Goal: Task Accomplishment & Management: Manage account settings

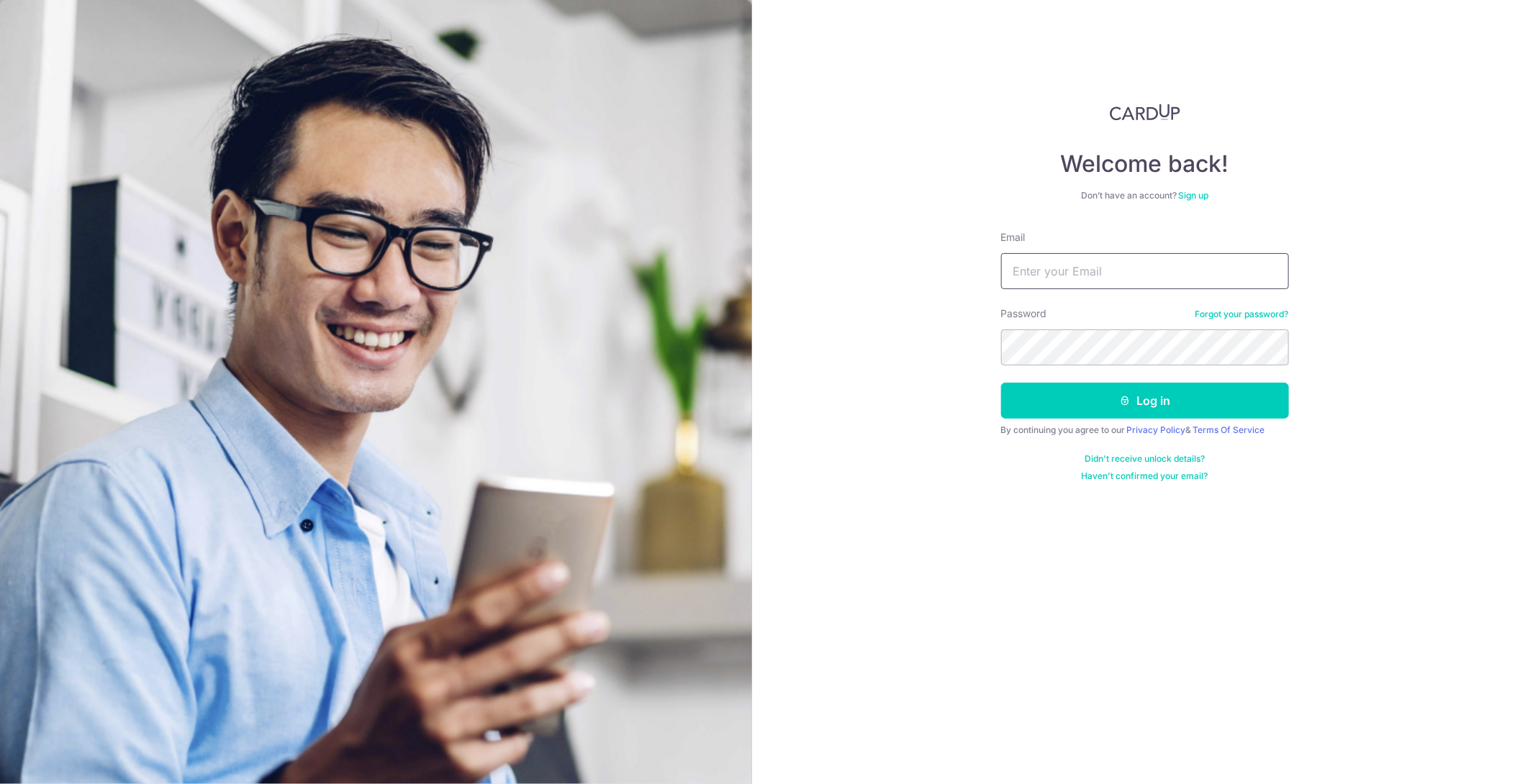
type input "[EMAIL_ADDRESS][DOMAIN_NAME]"
click at [1124, 407] on button "Log in" at bounding box center [1145, 400] width 288 height 36
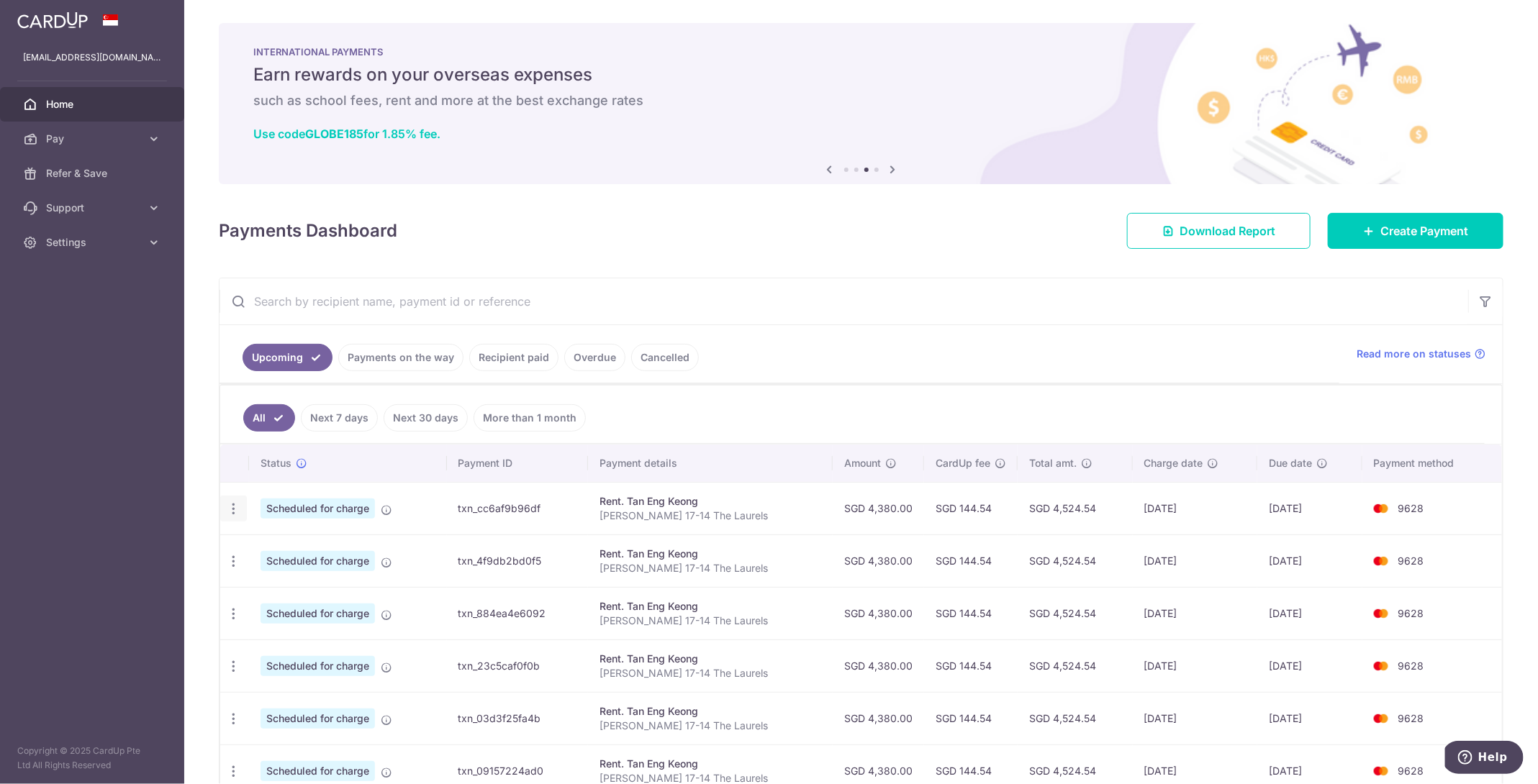
click at [231, 504] on icon "button" at bounding box center [233, 508] width 15 height 15
click at [271, 539] on span "Update payment" at bounding box center [310, 548] width 98 height 18
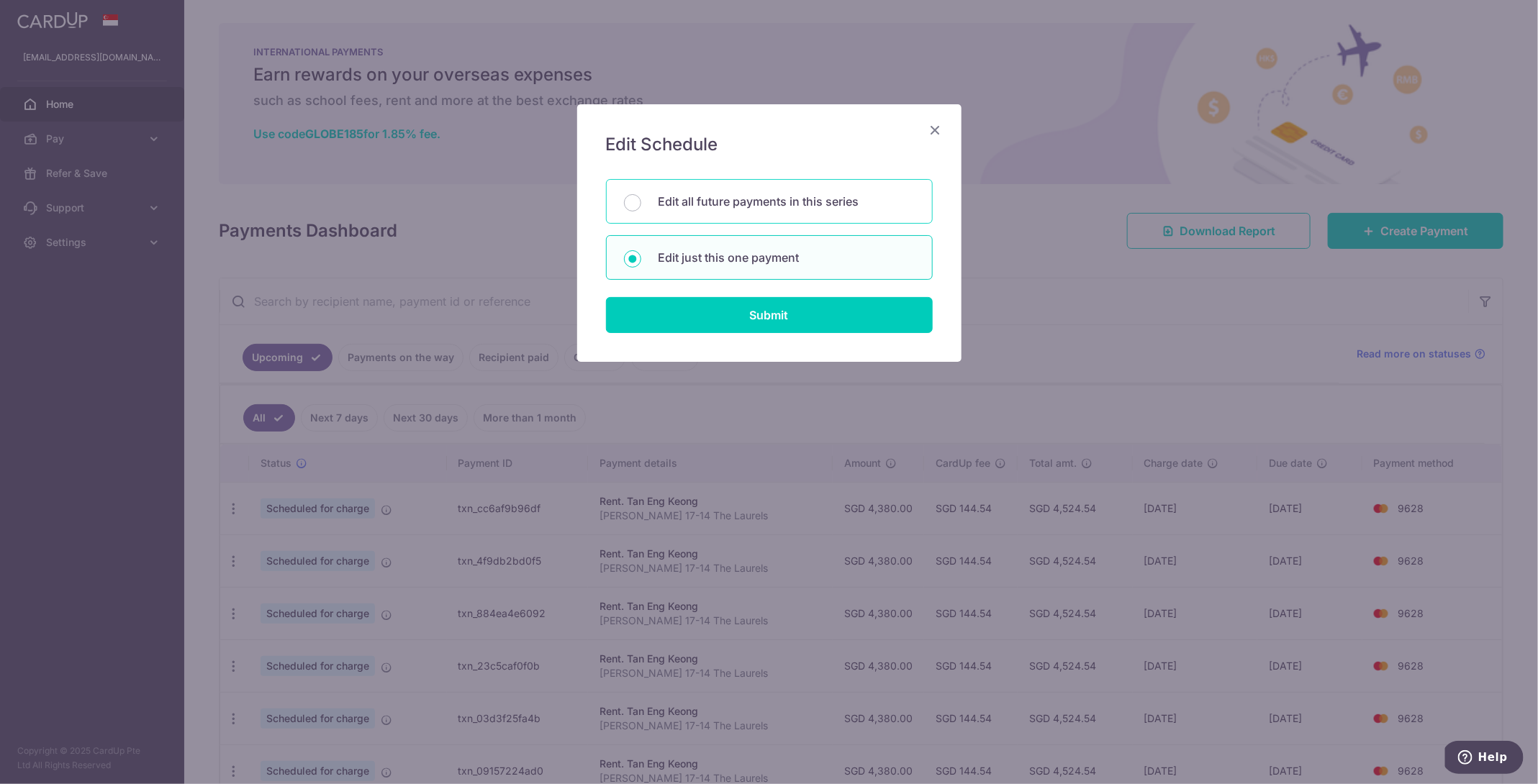
click at [734, 216] on div "Edit all future payments in this series" at bounding box center [769, 200] width 327 height 44
click at [724, 258] on p "Edit just this one payment" at bounding box center [786, 257] width 256 height 18
click at [641, 258] on input "Edit just this one payment" at bounding box center [632, 259] width 18 height 18
radio input "false"
radio input "true"
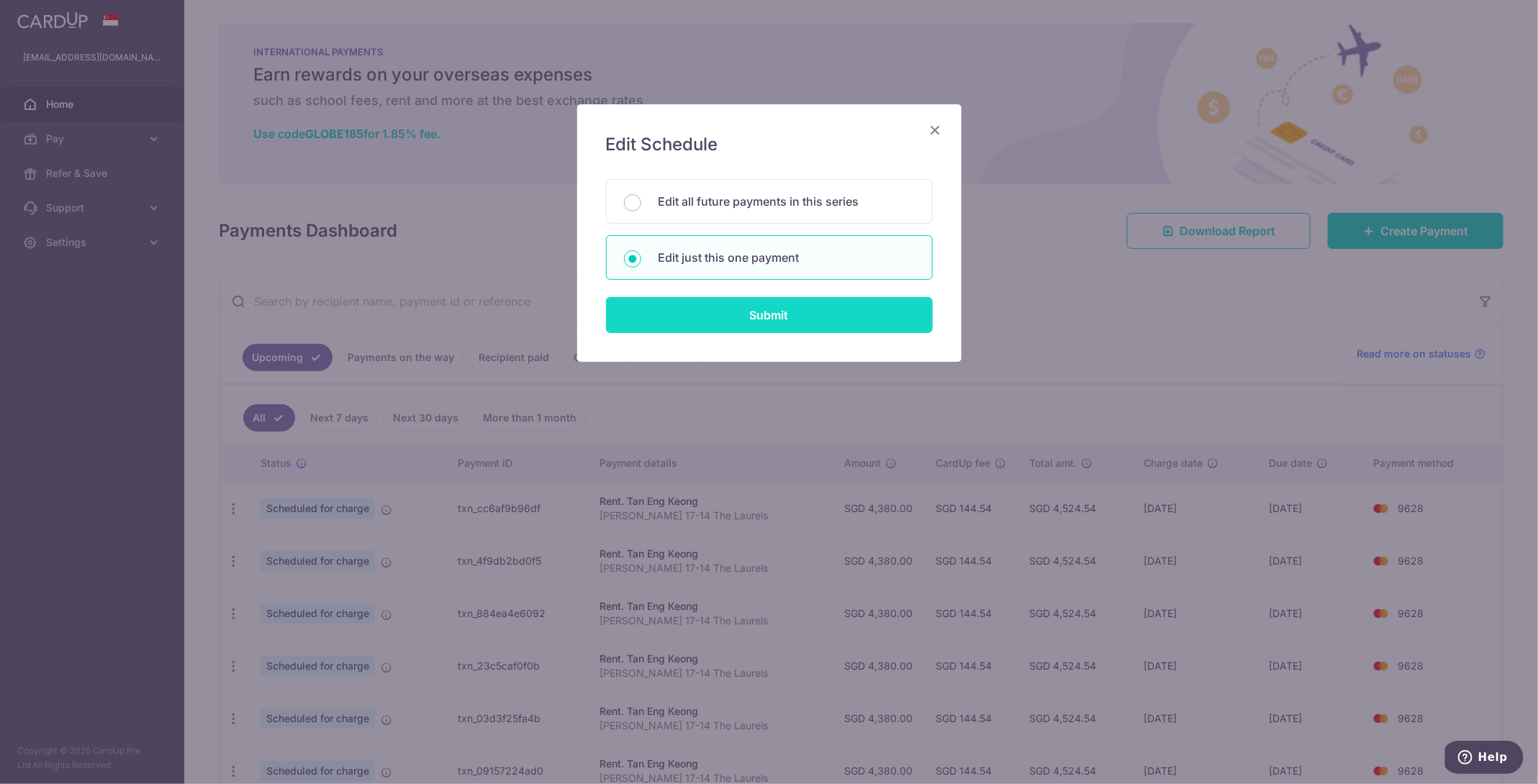
click at [723, 314] on input "Submit" at bounding box center [769, 315] width 327 height 36
radio input "true"
type input "4,380.00"
type input "05/09/2025"
type input "Hsin Yi Lin 17-14 The Laurels"
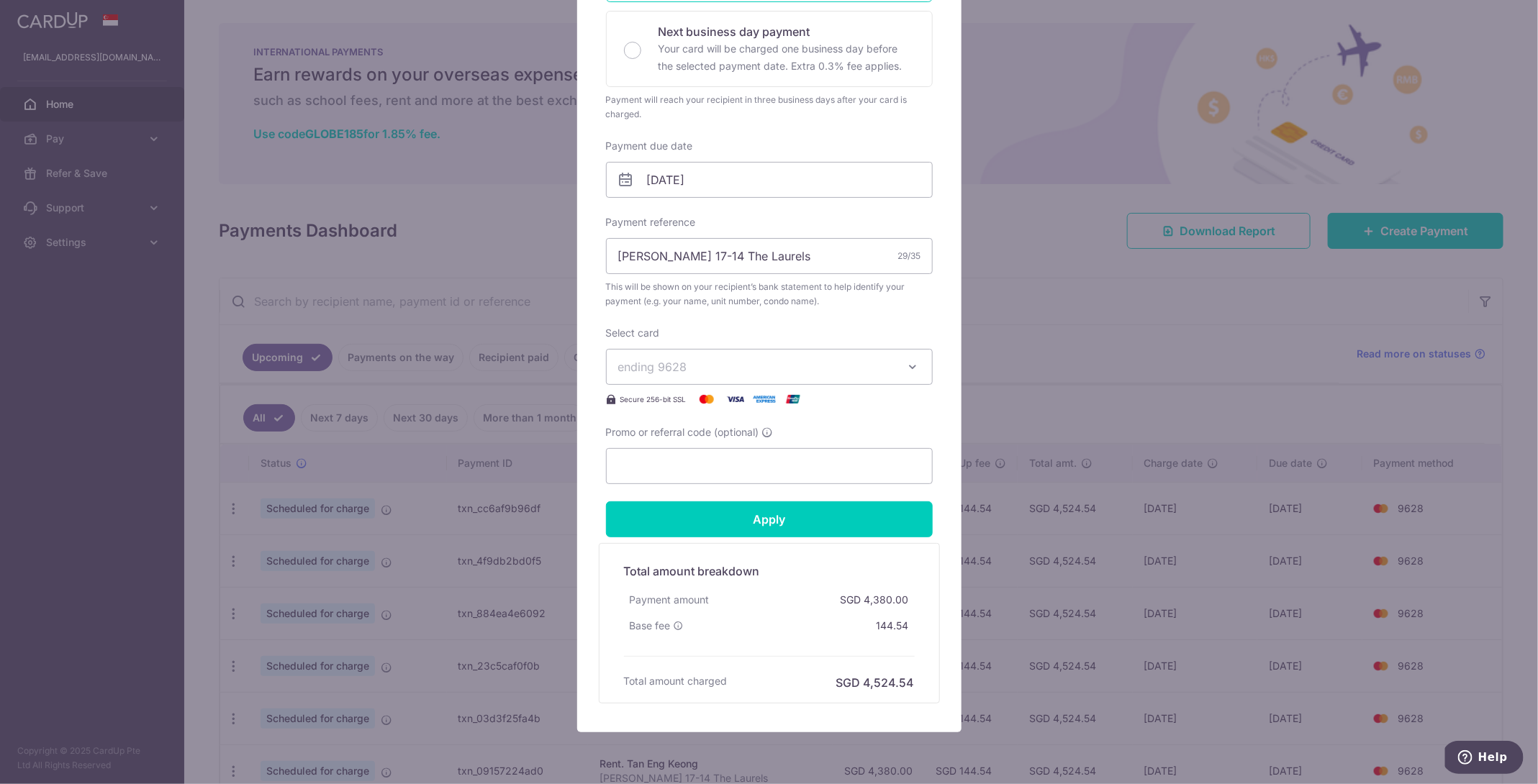
scroll to position [378, 0]
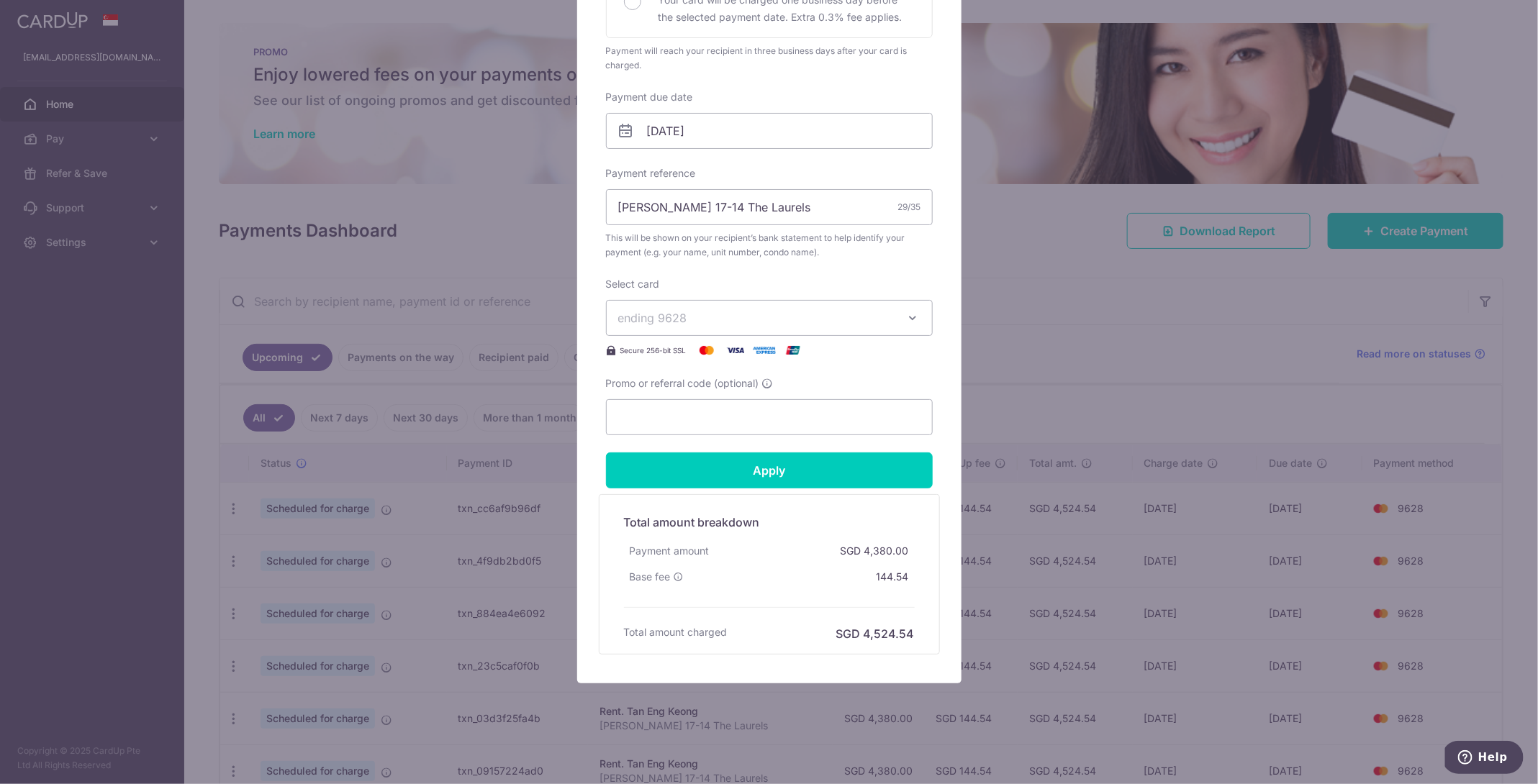
click at [871, 319] on span "ending 9628" at bounding box center [756, 317] width 277 height 18
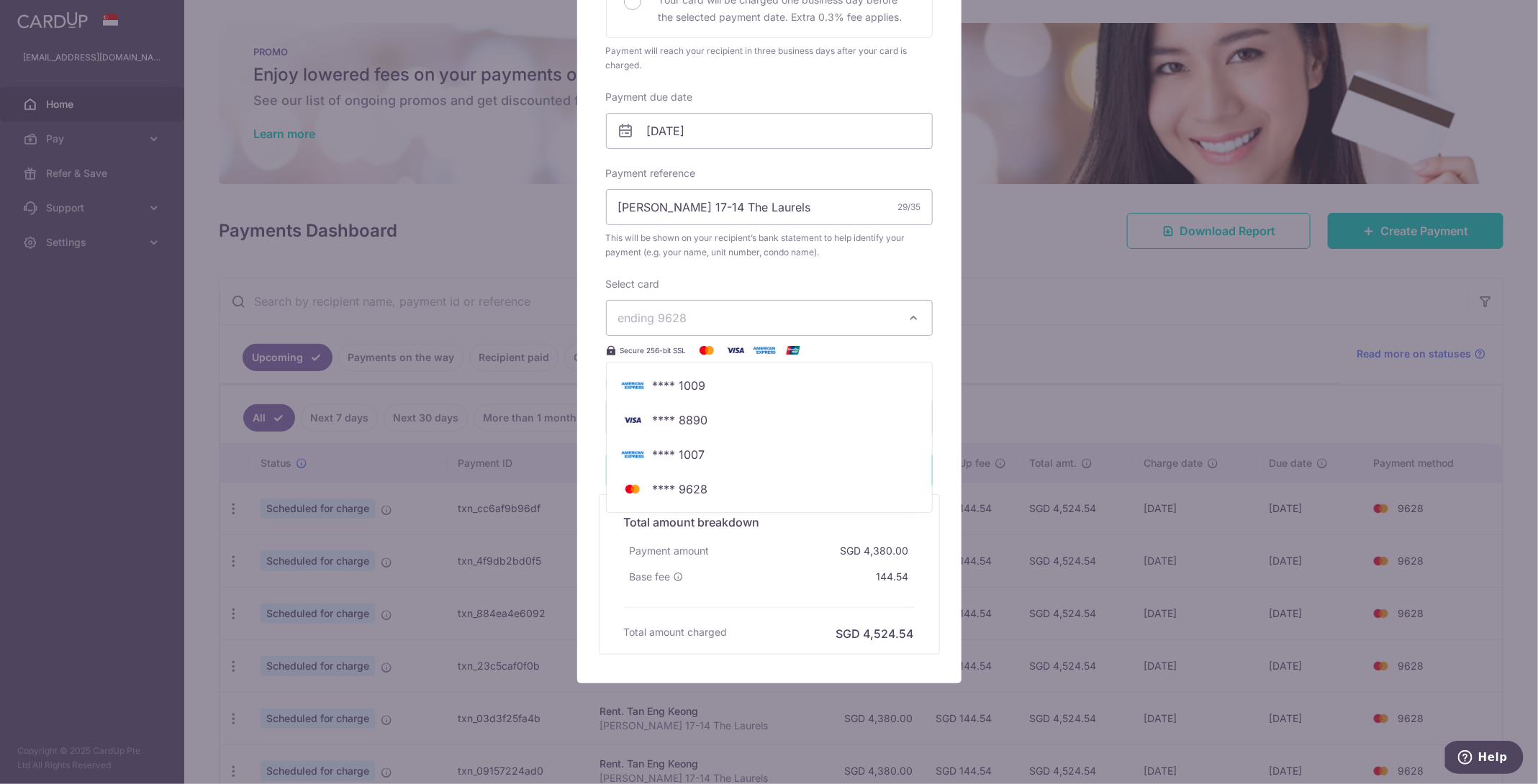
click at [878, 277] on div "Select card ending 9628 **** 1009 **** 8890 **** 1007 **** 9628 Secure 256-bit …" at bounding box center [769, 318] width 327 height 82
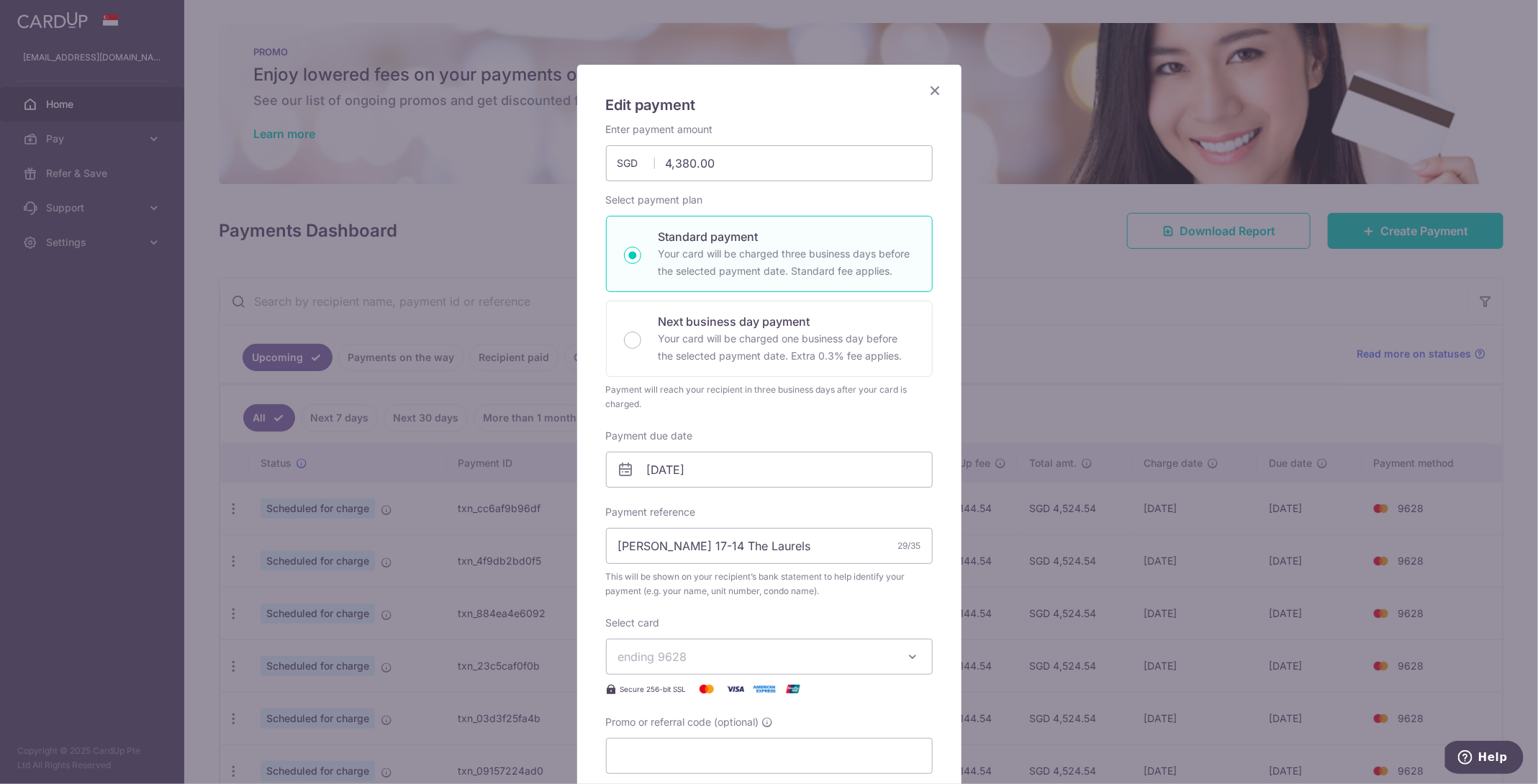
scroll to position [0, 0]
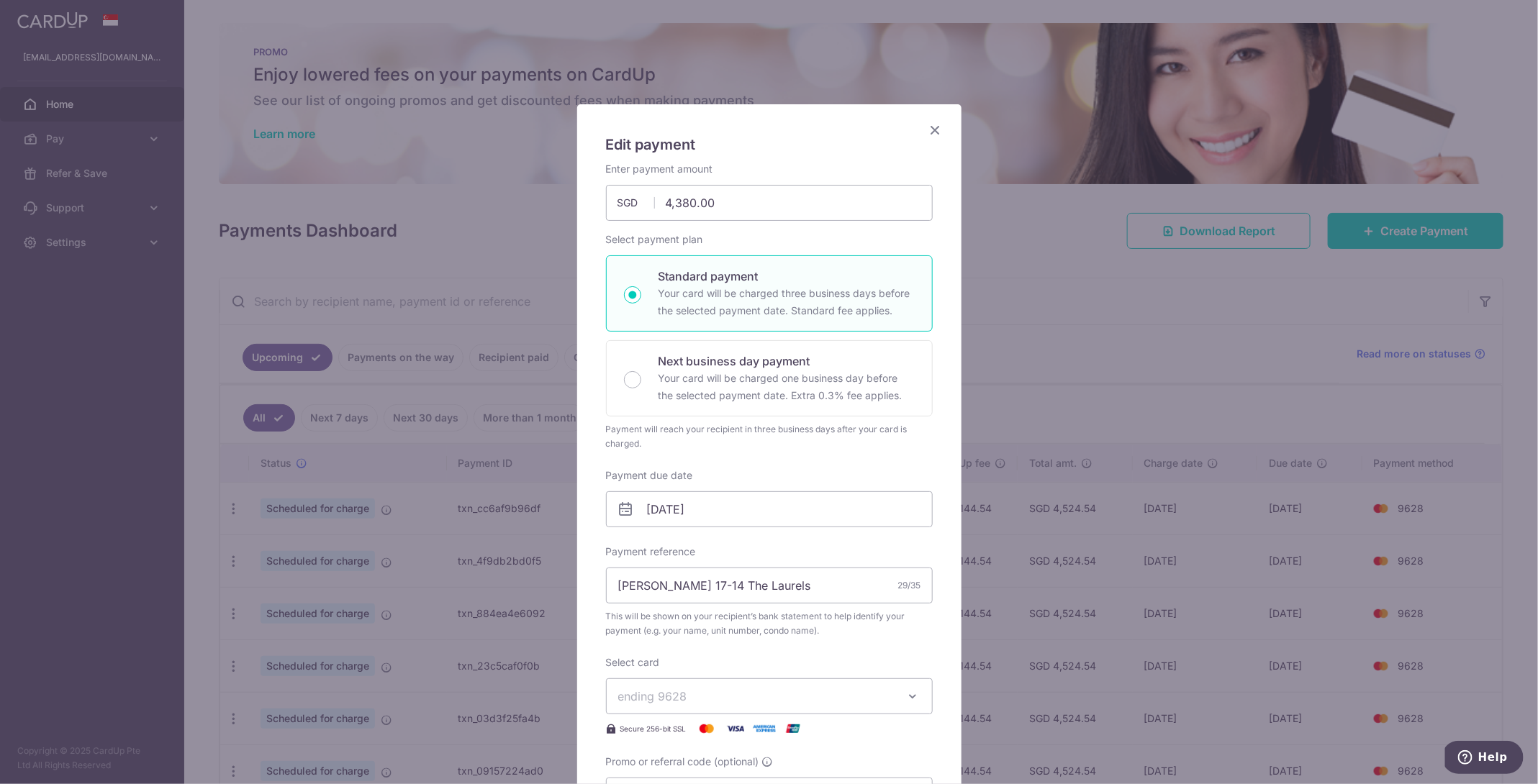
click at [937, 130] on icon "Close" at bounding box center [935, 130] width 18 height 18
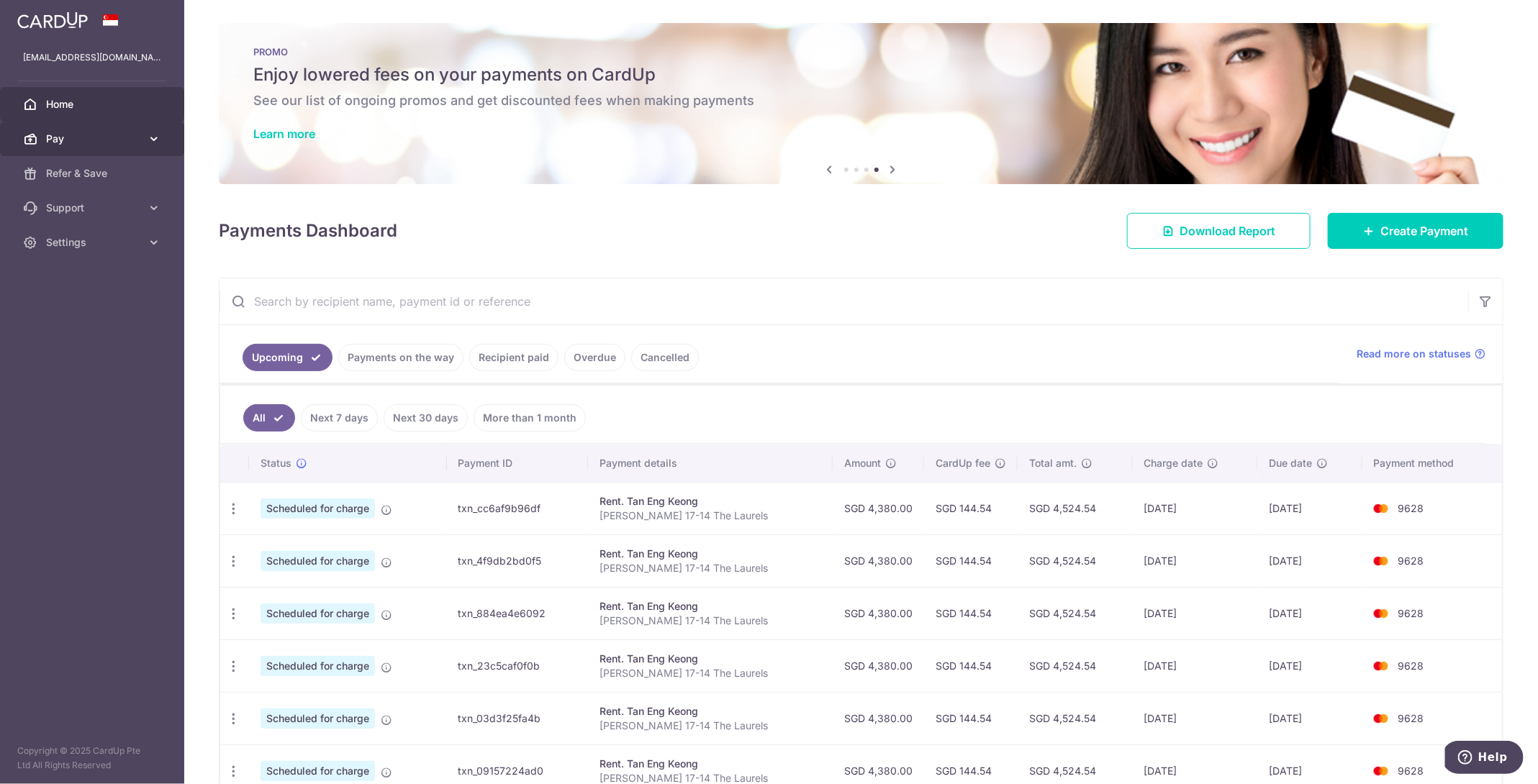
click at [151, 144] on icon at bounding box center [154, 139] width 14 height 14
click at [135, 175] on span "Payments" at bounding box center [94, 173] width 95 height 14
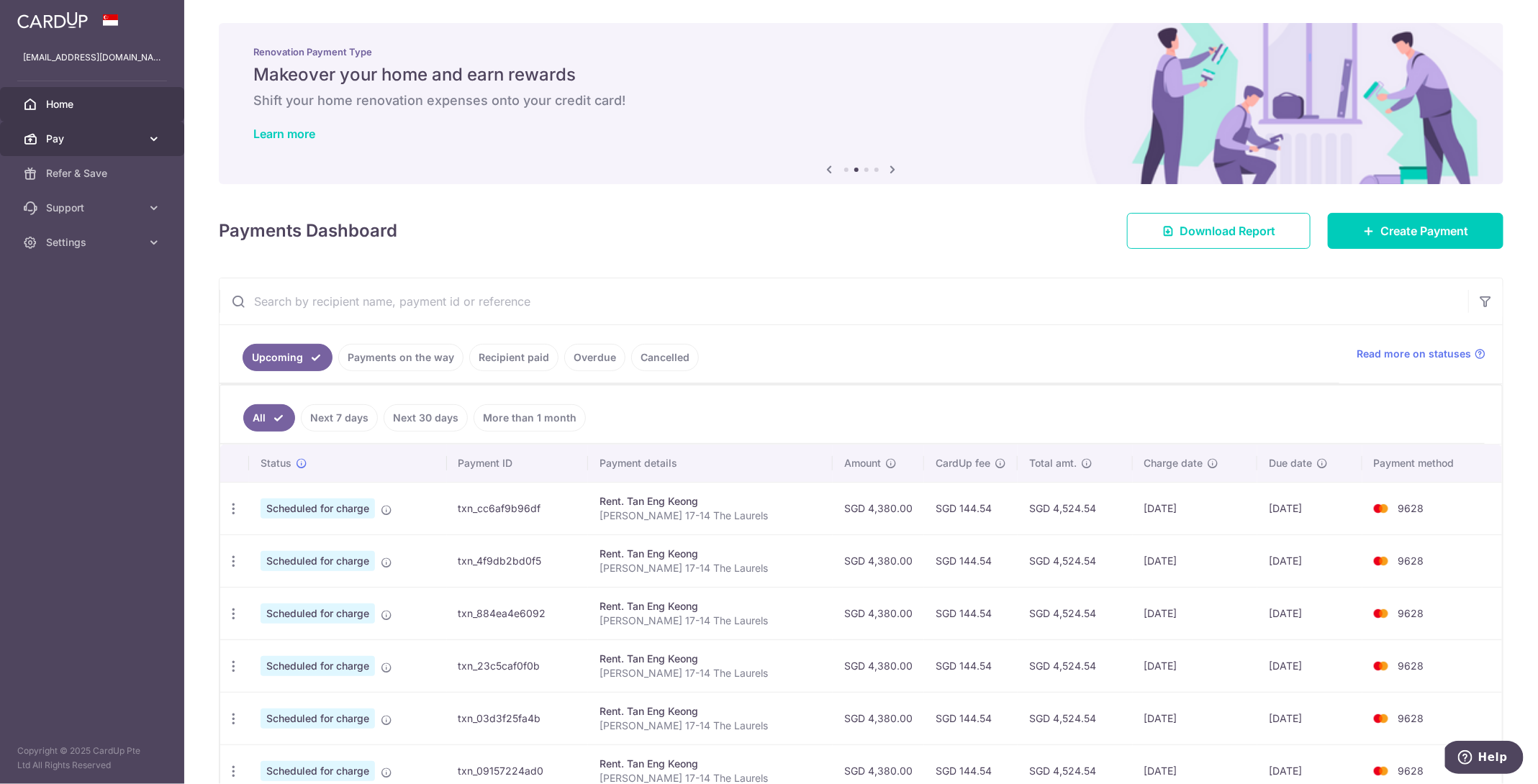
click at [158, 139] on icon at bounding box center [154, 139] width 14 height 14
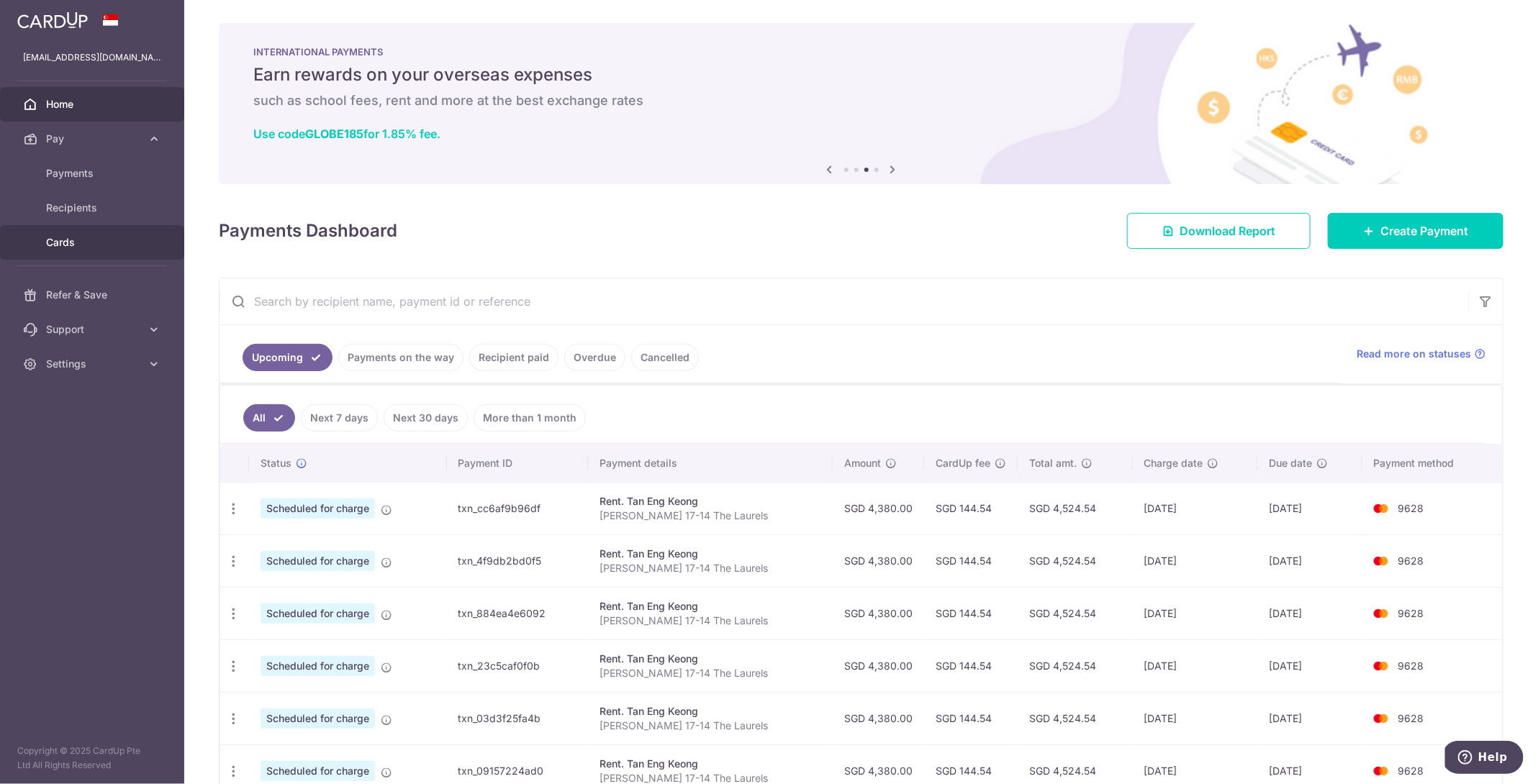
click at [117, 236] on span "Cards" at bounding box center [94, 242] width 95 height 14
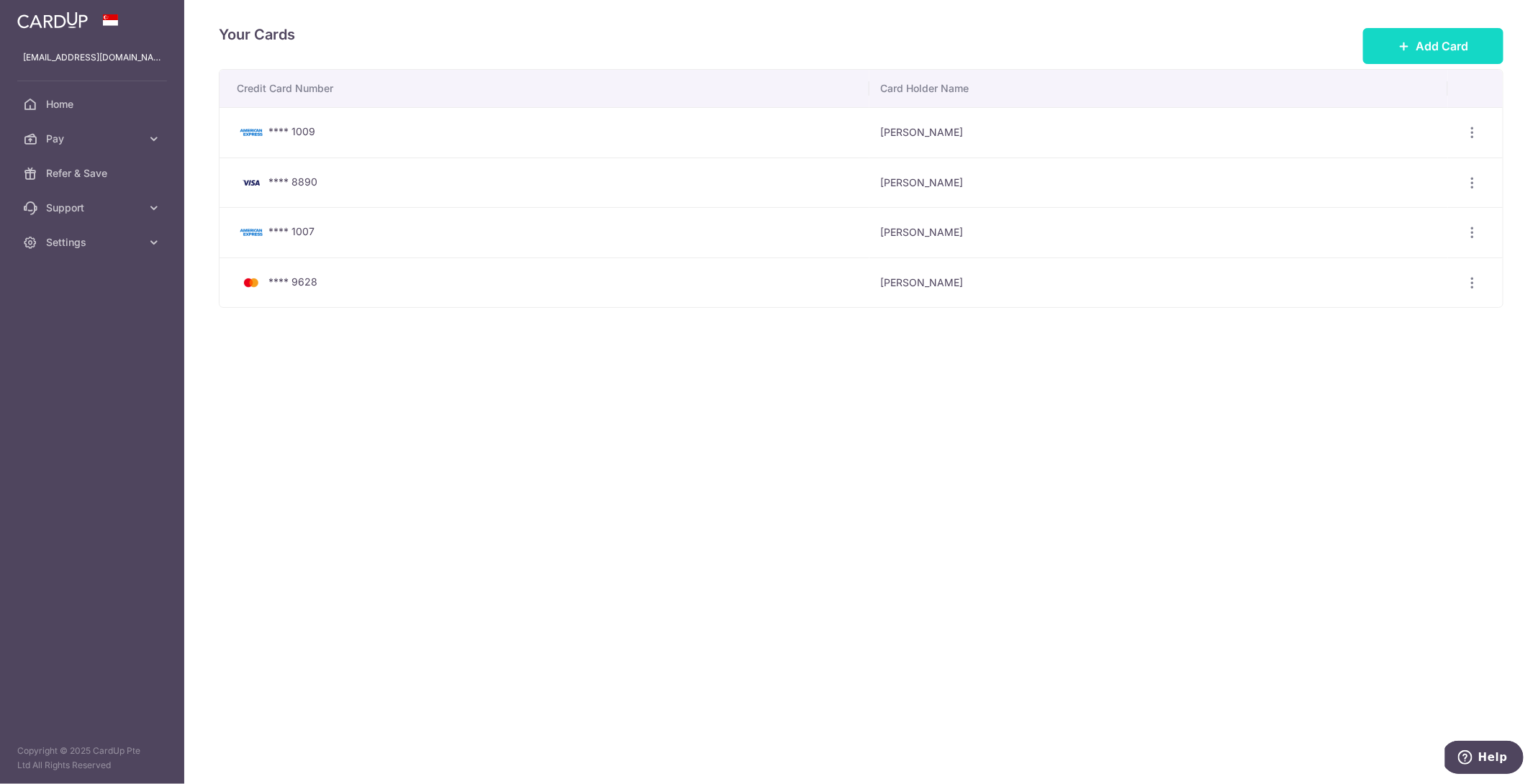
click at [1429, 38] on span "Add Card" at bounding box center [1441, 46] width 53 height 18
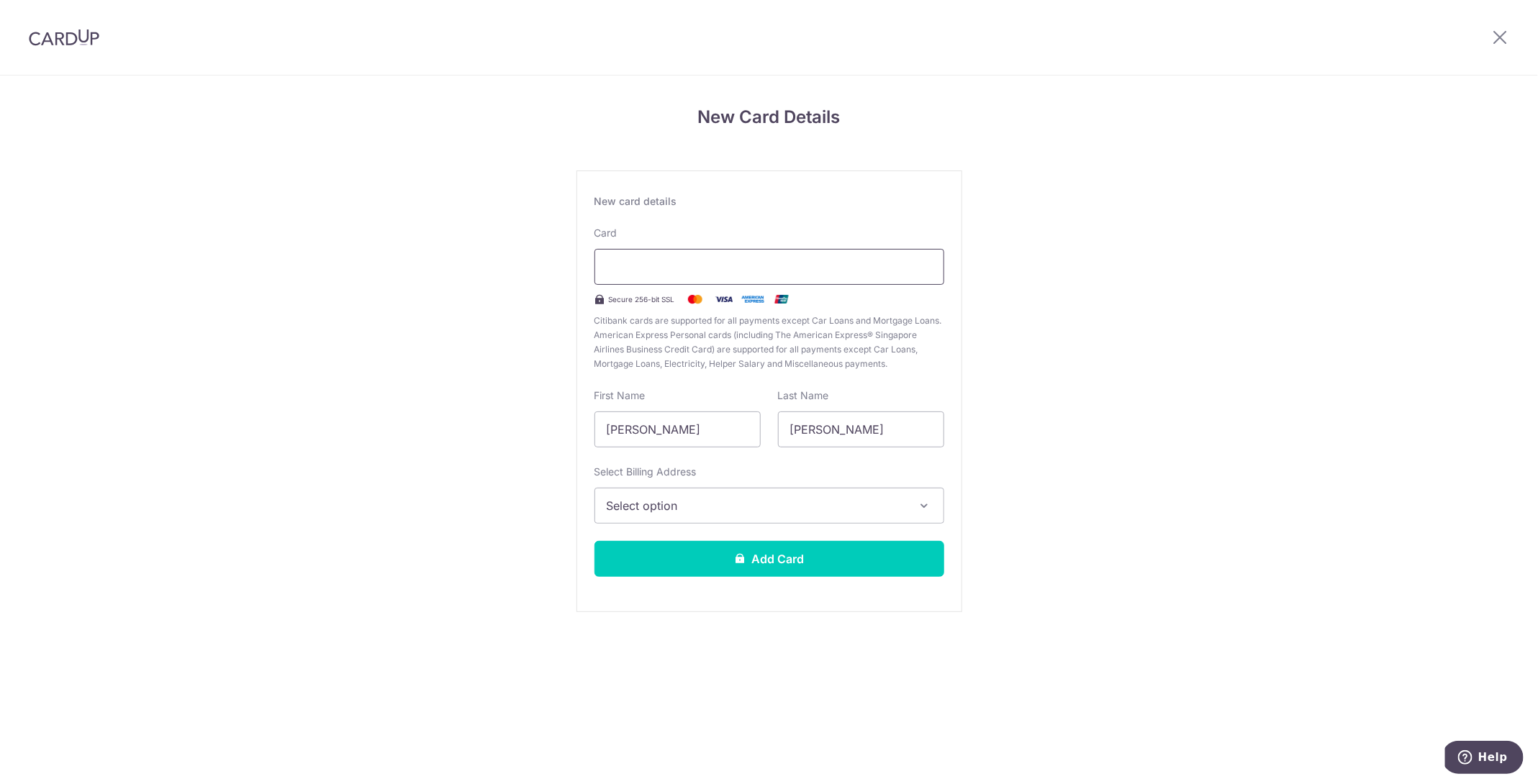
click at [754, 277] on div at bounding box center [769, 266] width 350 height 36
click at [728, 510] on span "Select option" at bounding box center [756, 505] width 299 height 18
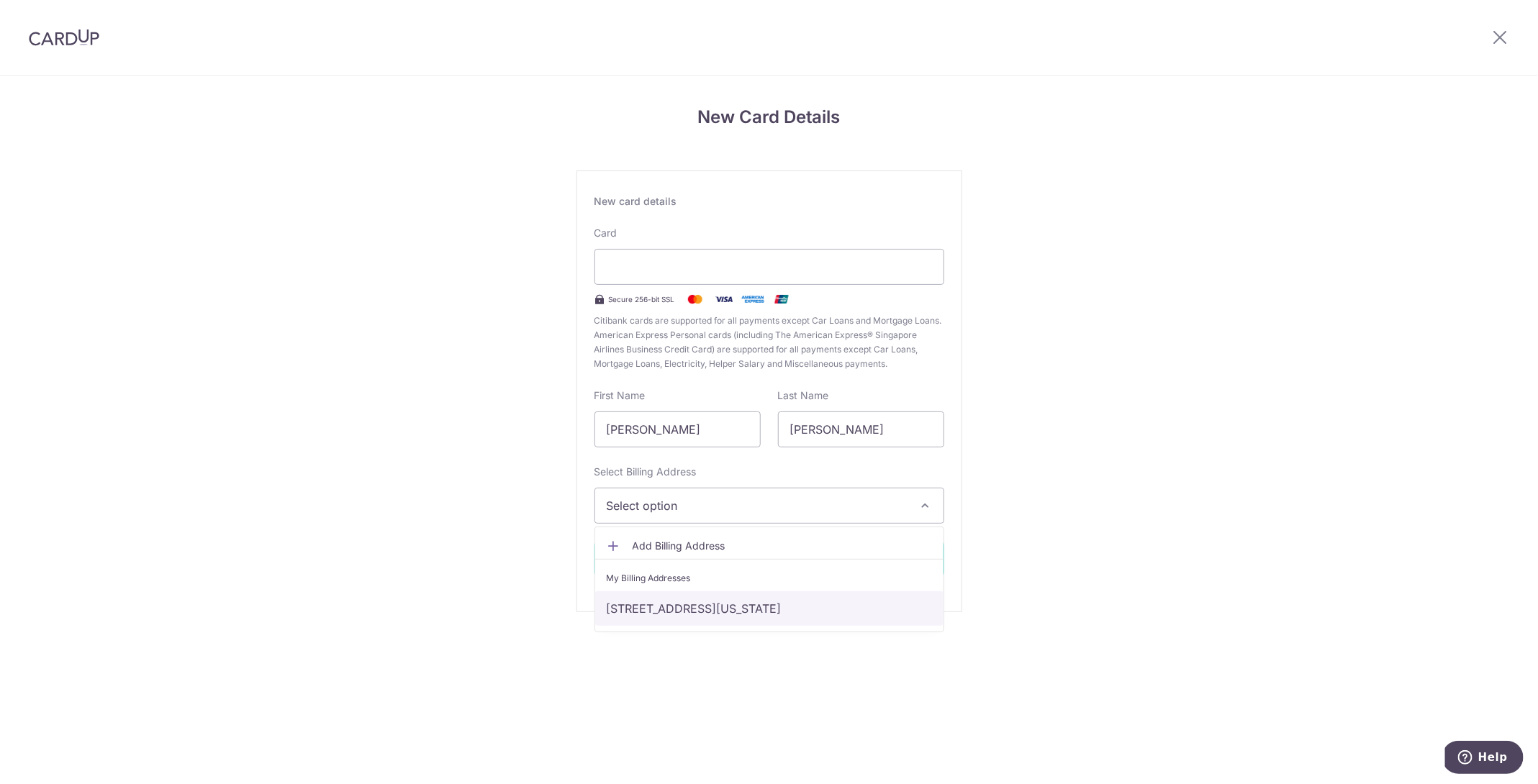
click at [710, 613] on link "350 West 42nd Street, Apt 28H, New York, NY, United States-10036" at bounding box center [769, 608] width 348 height 34
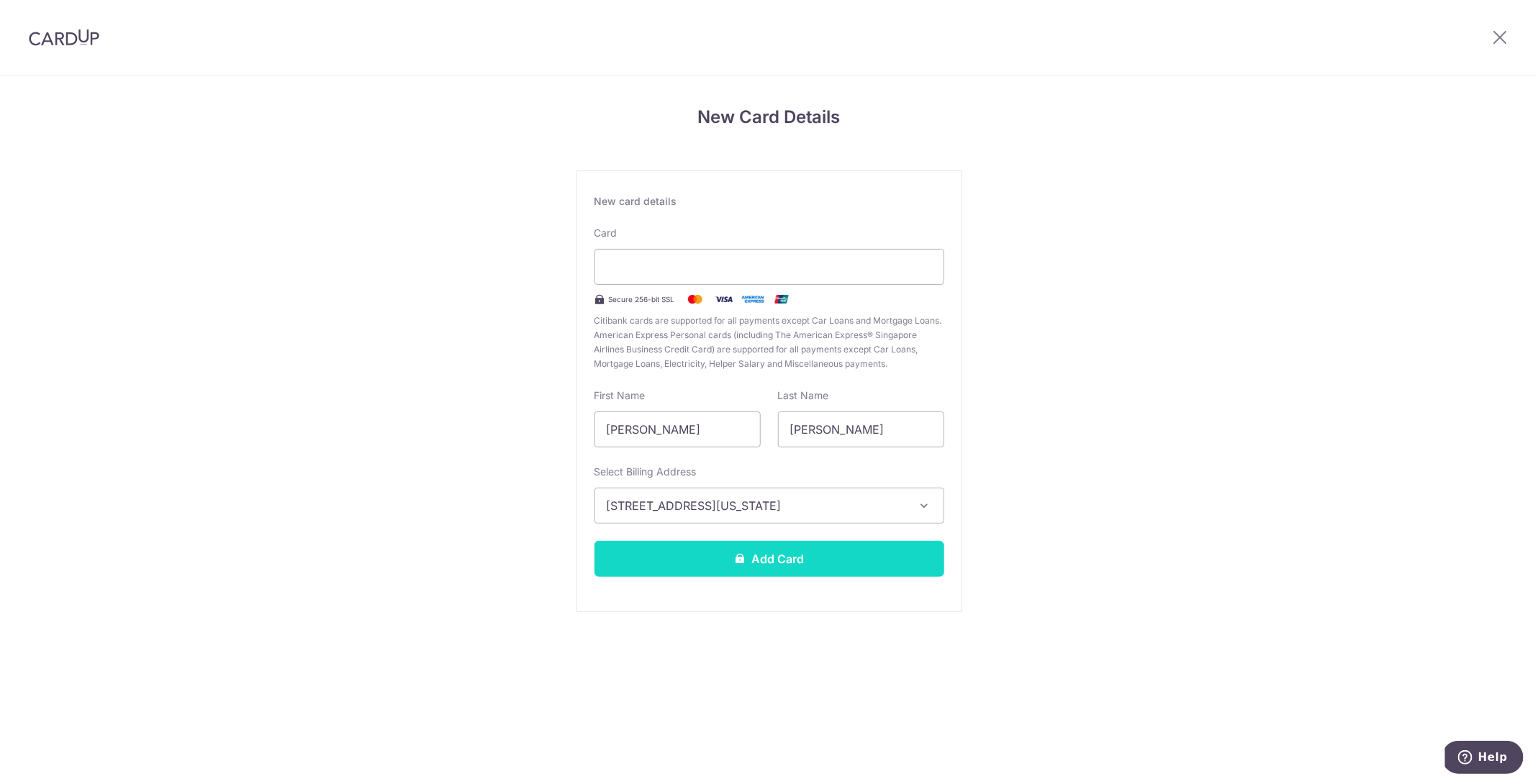
click at [738, 556] on icon at bounding box center [740, 558] width 12 height 12
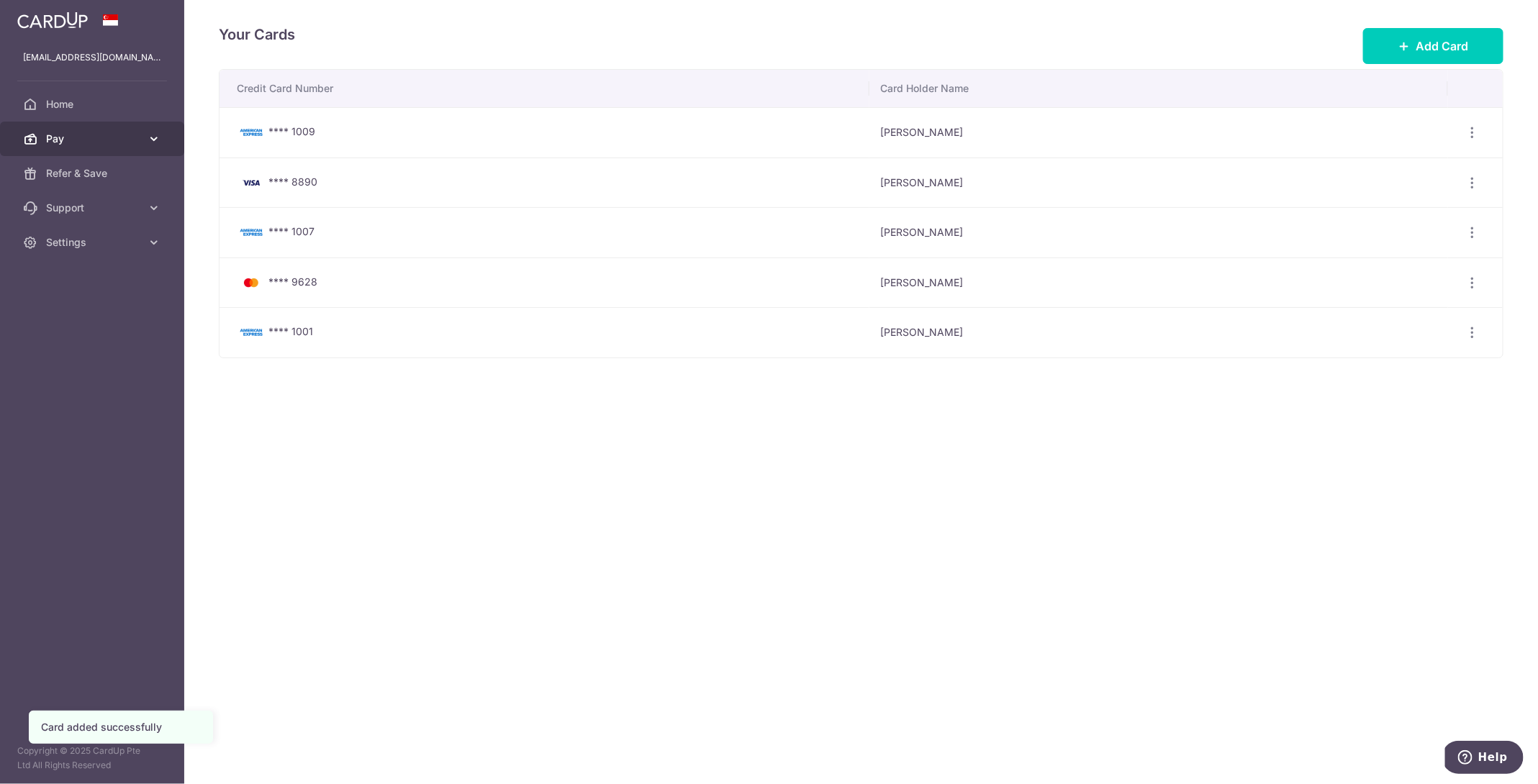
click at [96, 139] on span "Pay" at bounding box center [94, 139] width 95 height 14
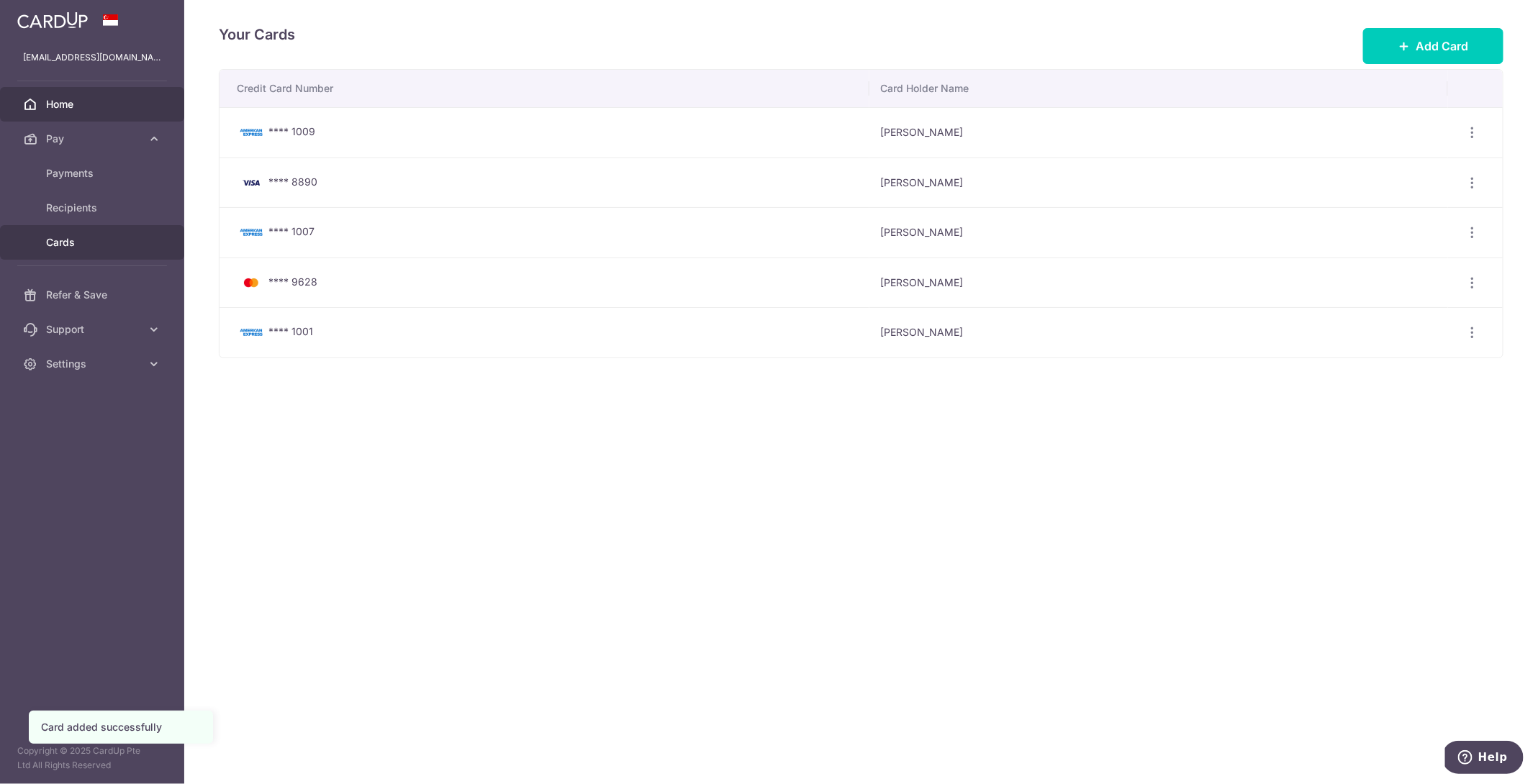
click at [106, 105] on span "Home" at bounding box center [94, 104] width 95 height 14
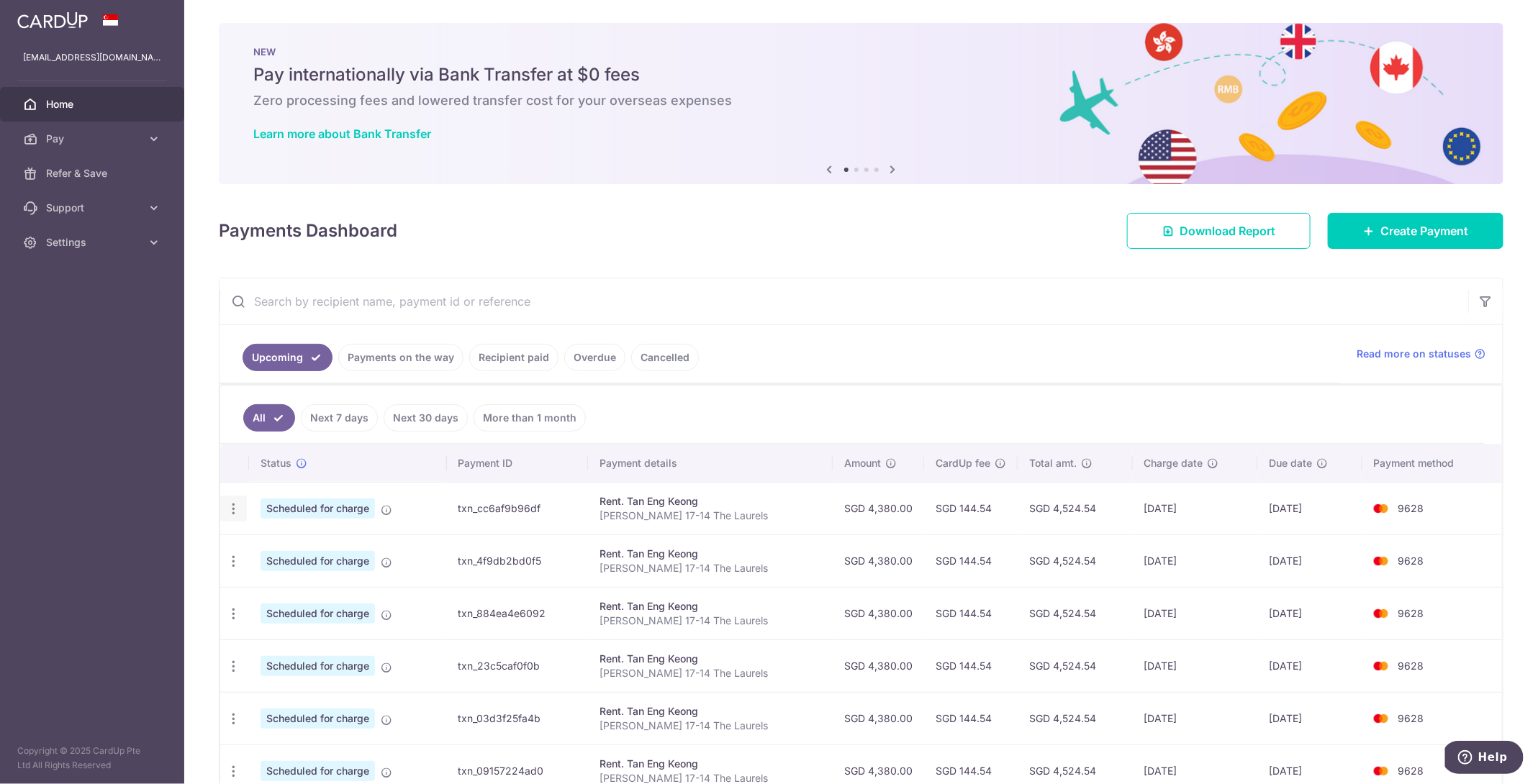
click at [232, 505] on icon "button" at bounding box center [233, 508] width 15 height 15
click at [294, 547] on span "Update payment" at bounding box center [310, 548] width 98 height 18
radio input "true"
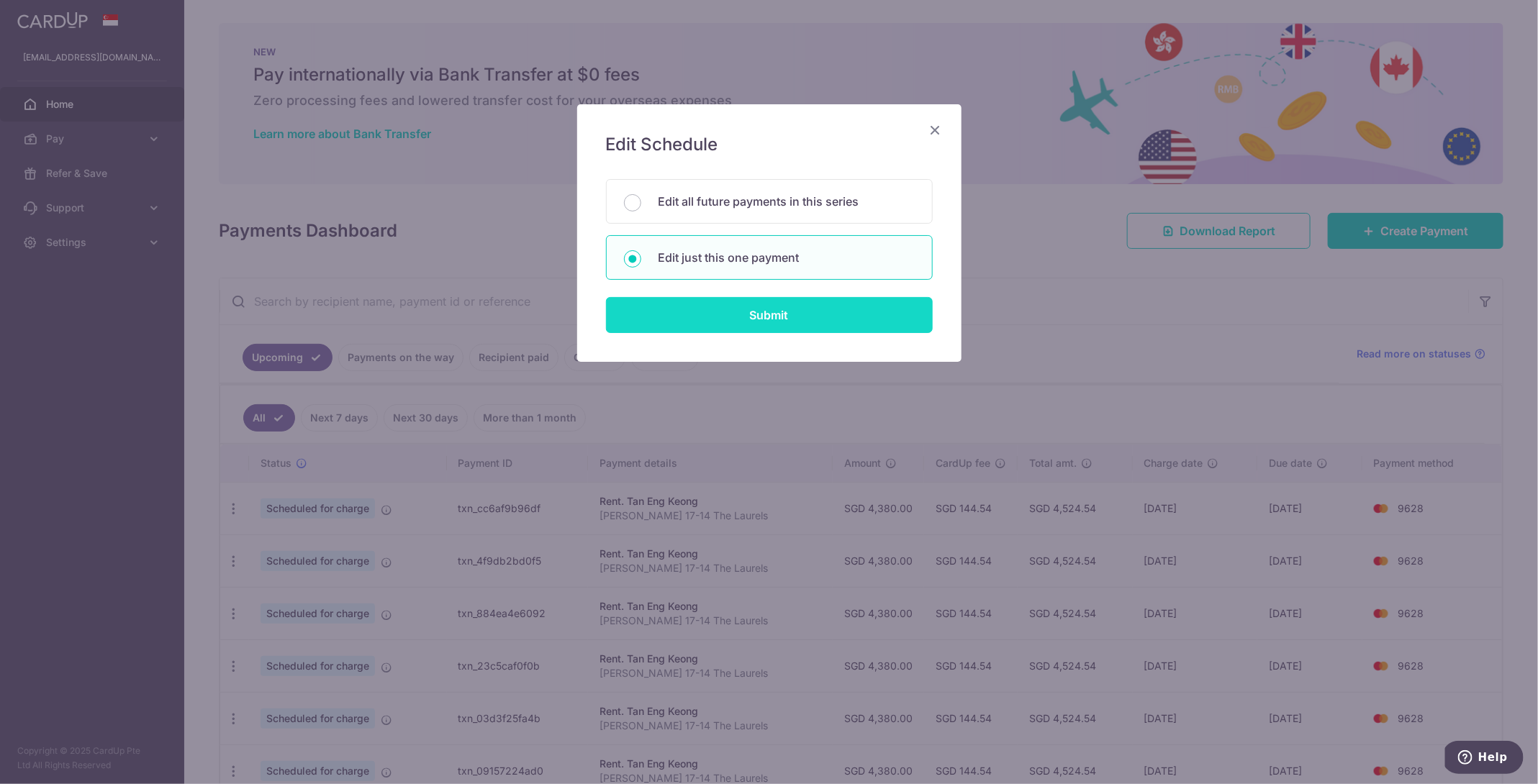
click at [723, 316] on input "Submit" at bounding box center [769, 315] width 327 height 36
radio input "true"
type input "4,380.00"
type input "[DATE]"
type input "[PERSON_NAME] 17-14 The Laurels"
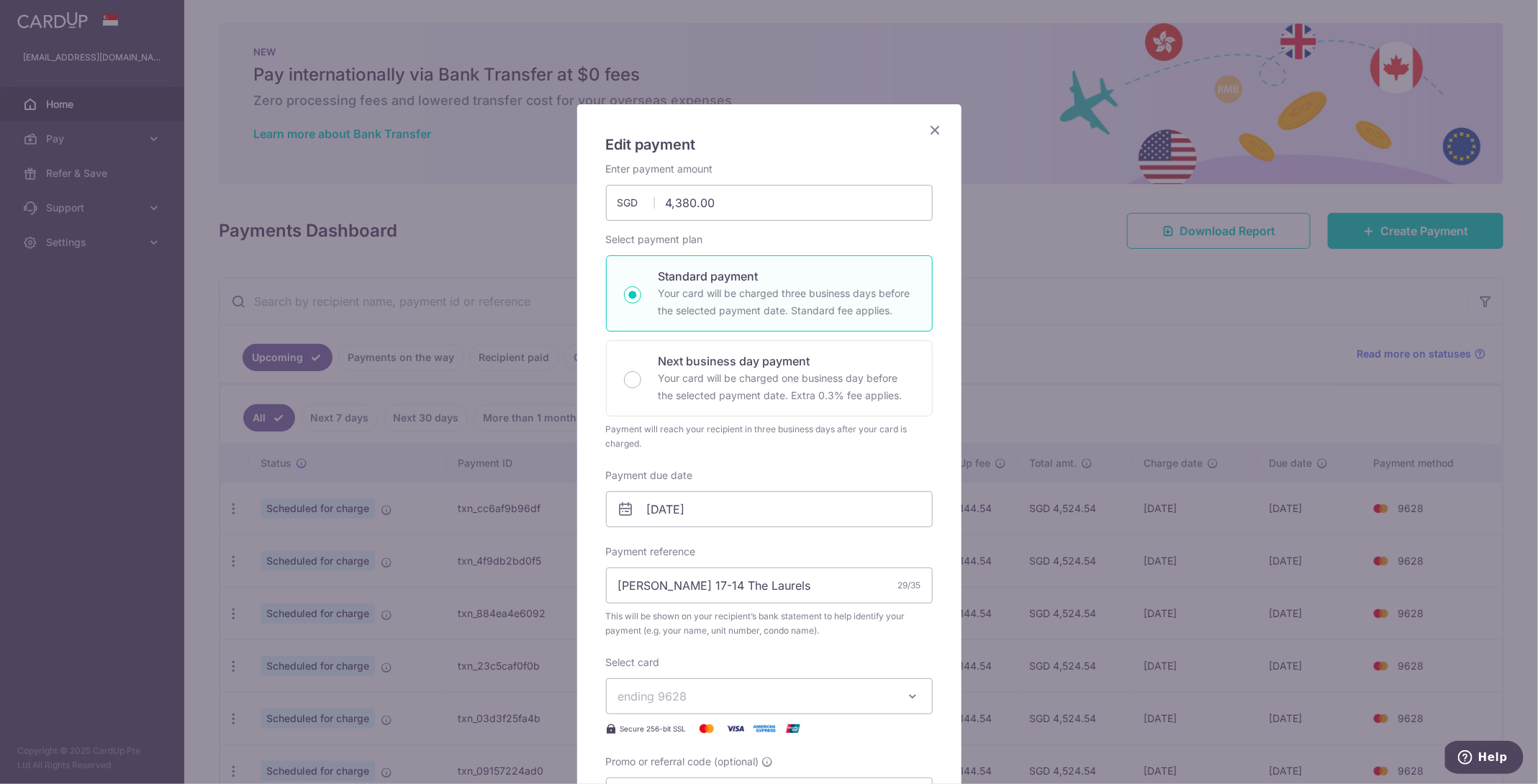
scroll to position [248, 0]
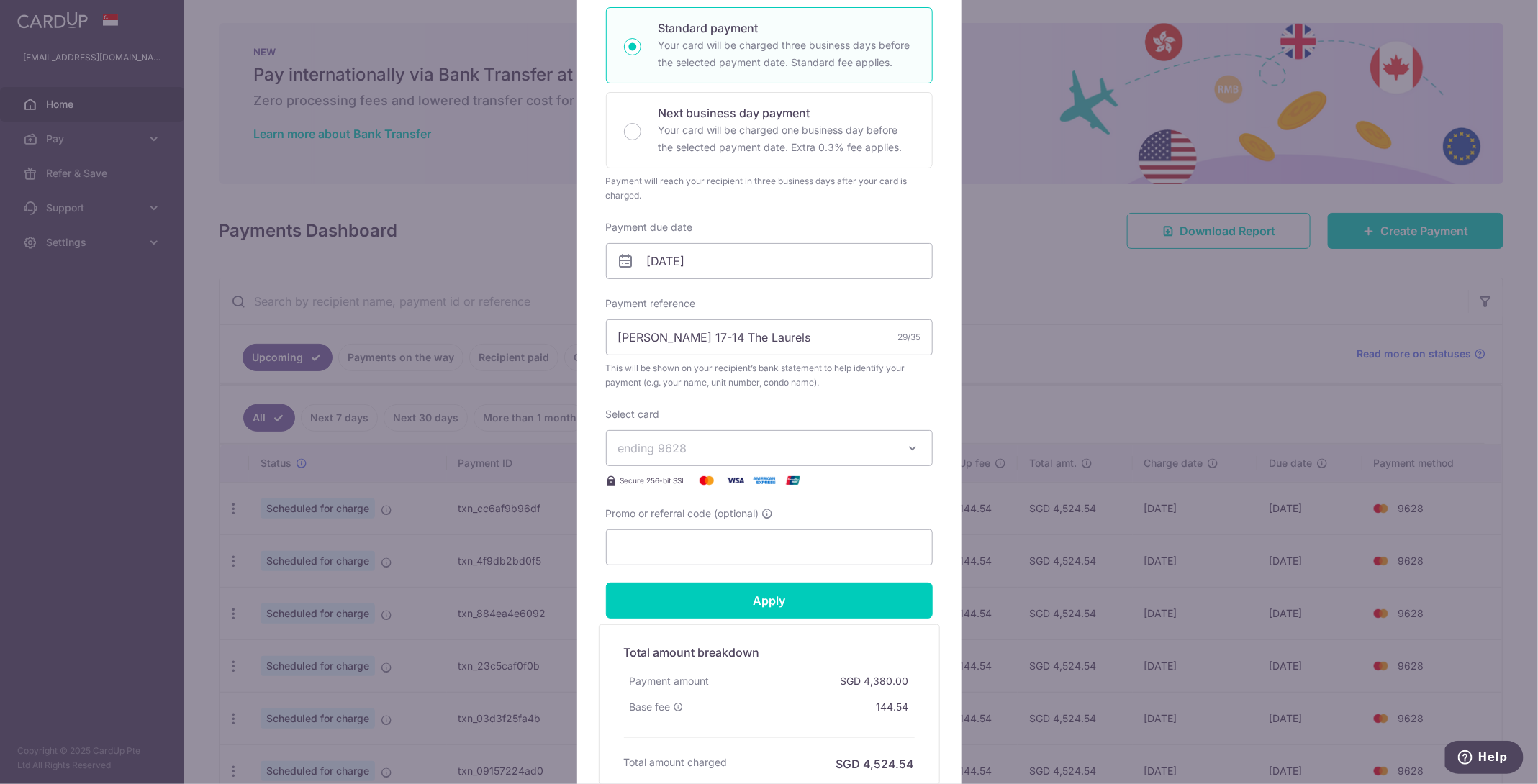
click at [732, 439] on span "ending 9628" at bounding box center [756, 448] width 277 height 18
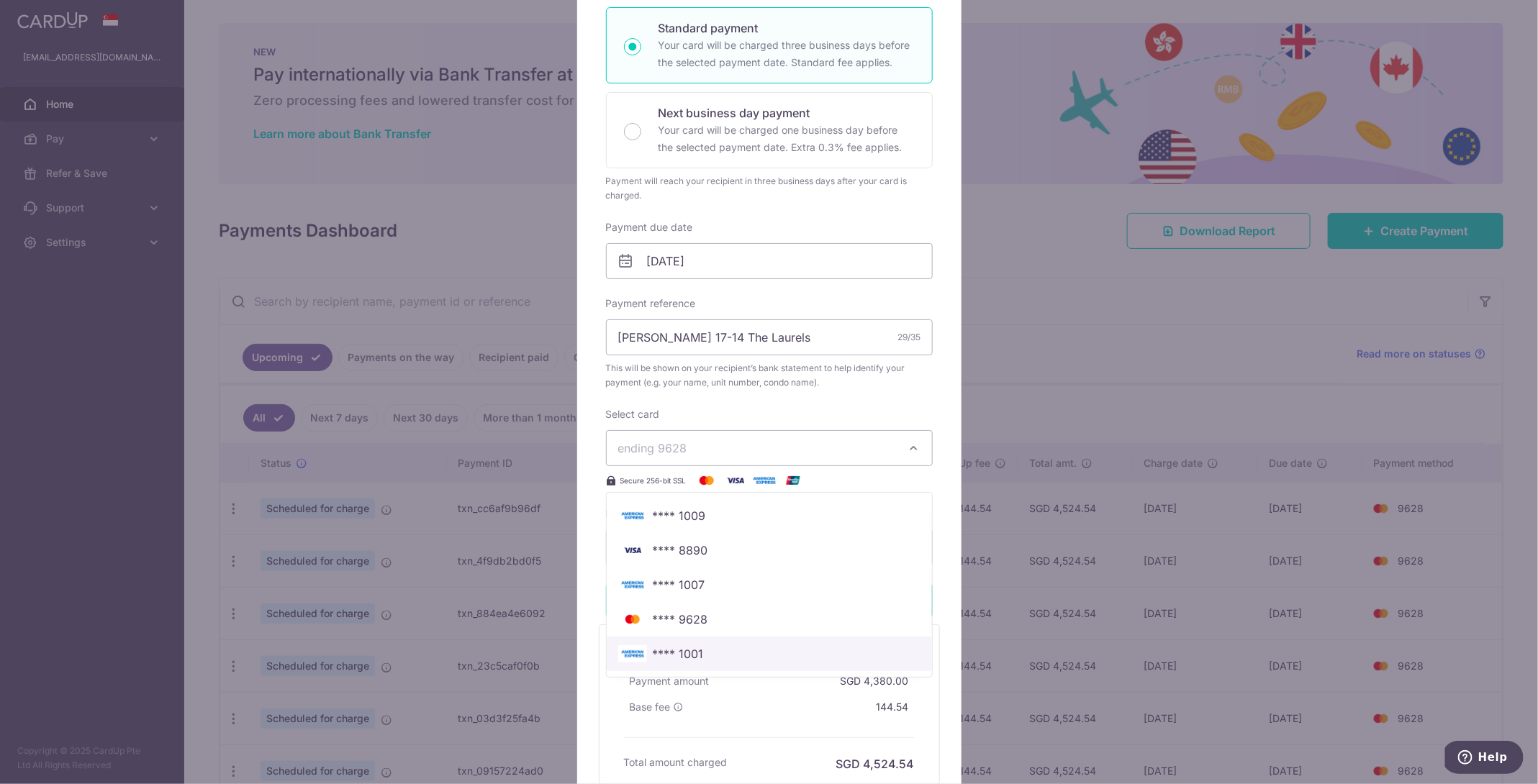
click at [712, 640] on link "**** 1001" at bounding box center [769, 653] width 325 height 34
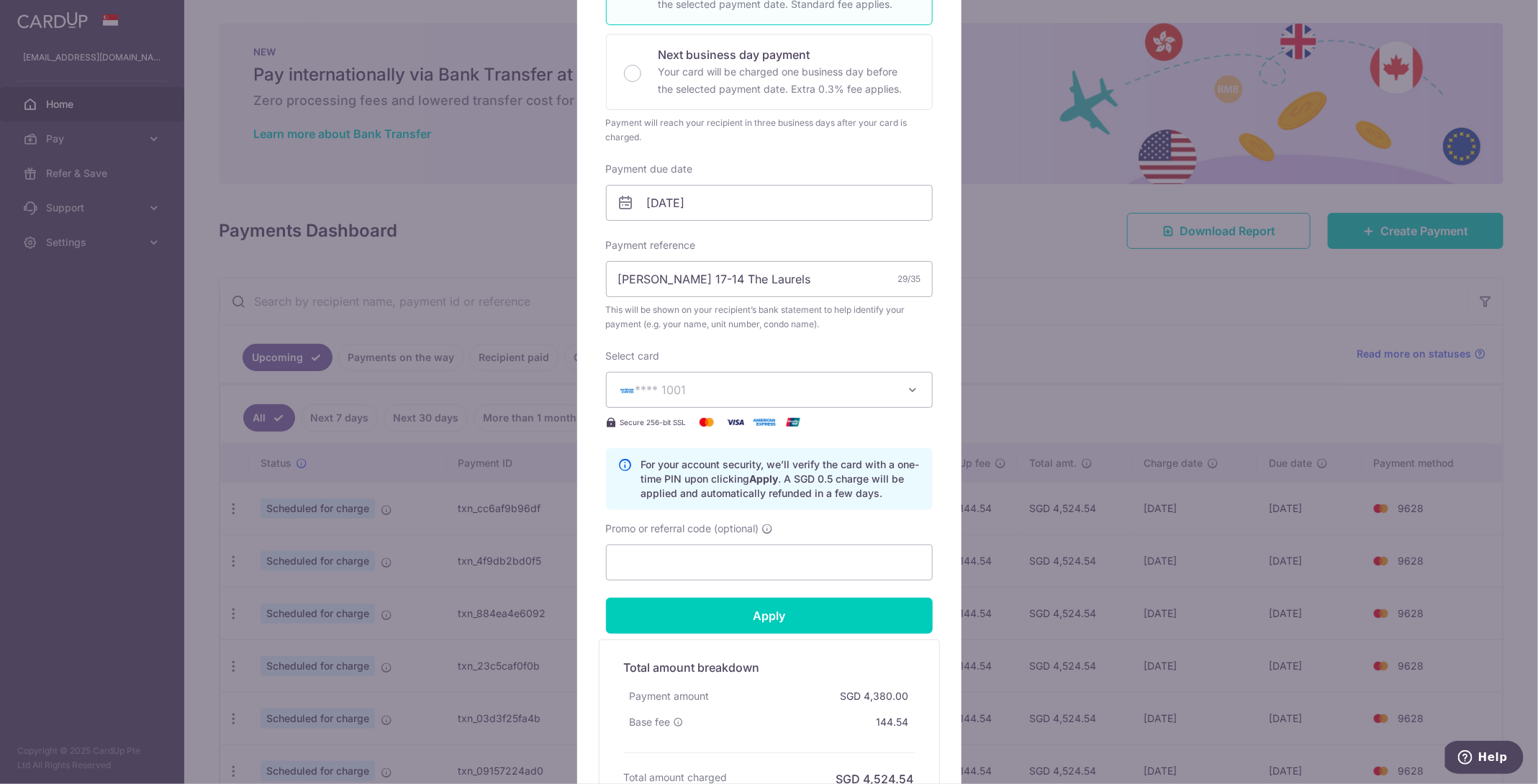
scroll to position [307, 0]
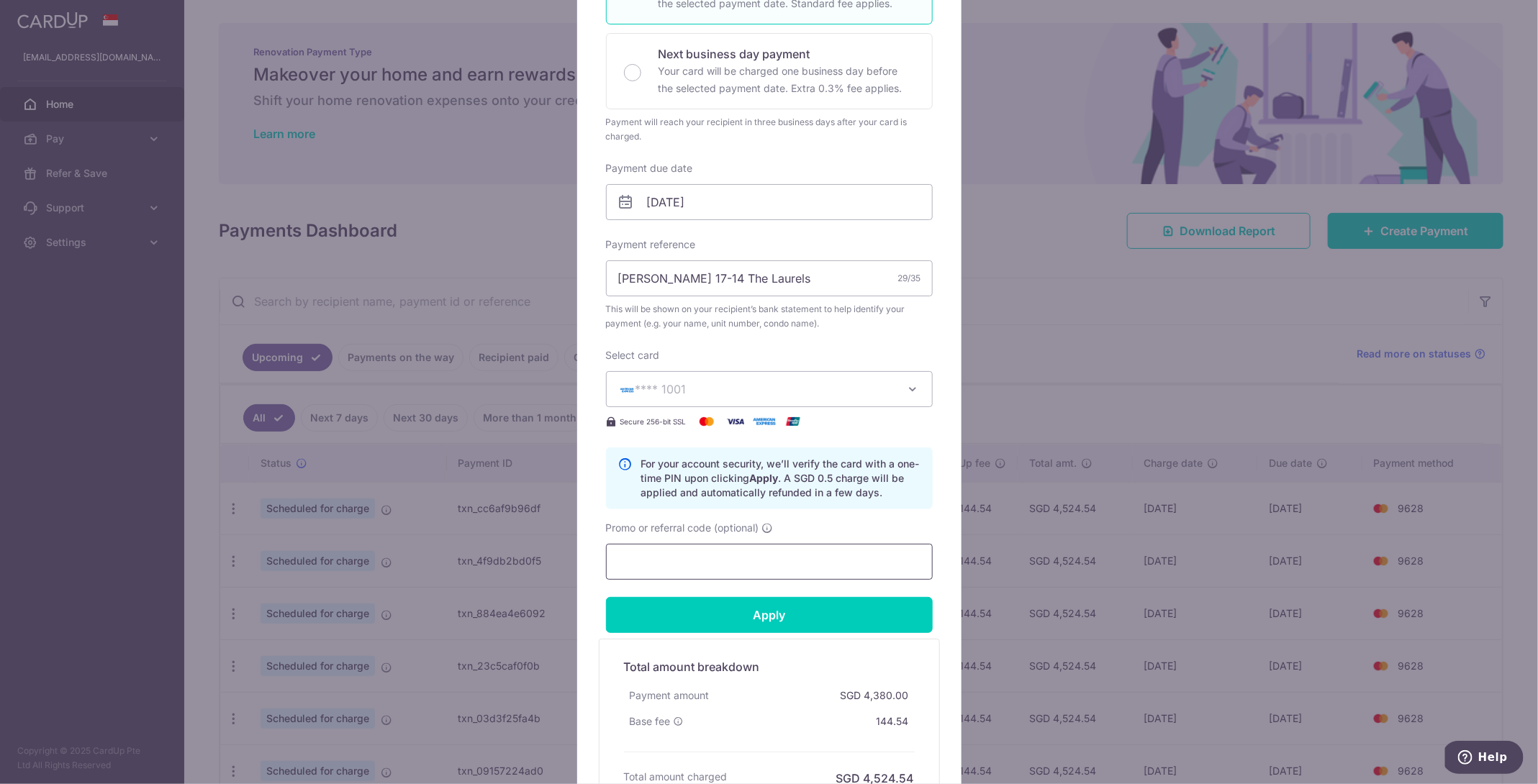
click at [688, 554] on input "Promo or referral code (optional)" at bounding box center [769, 561] width 327 height 36
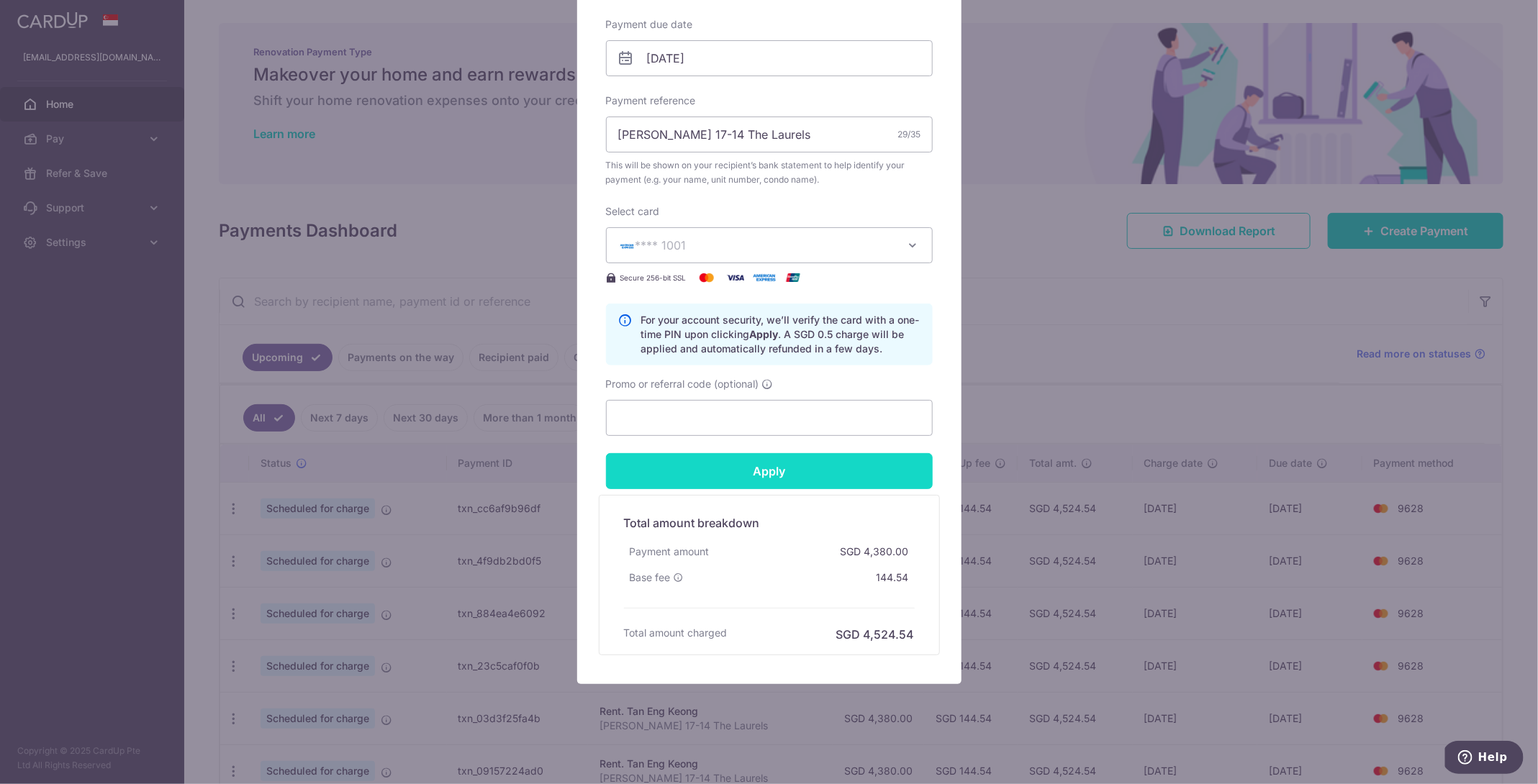
click at [744, 475] on input "Apply" at bounding box center [769, 471] width 327 height 36
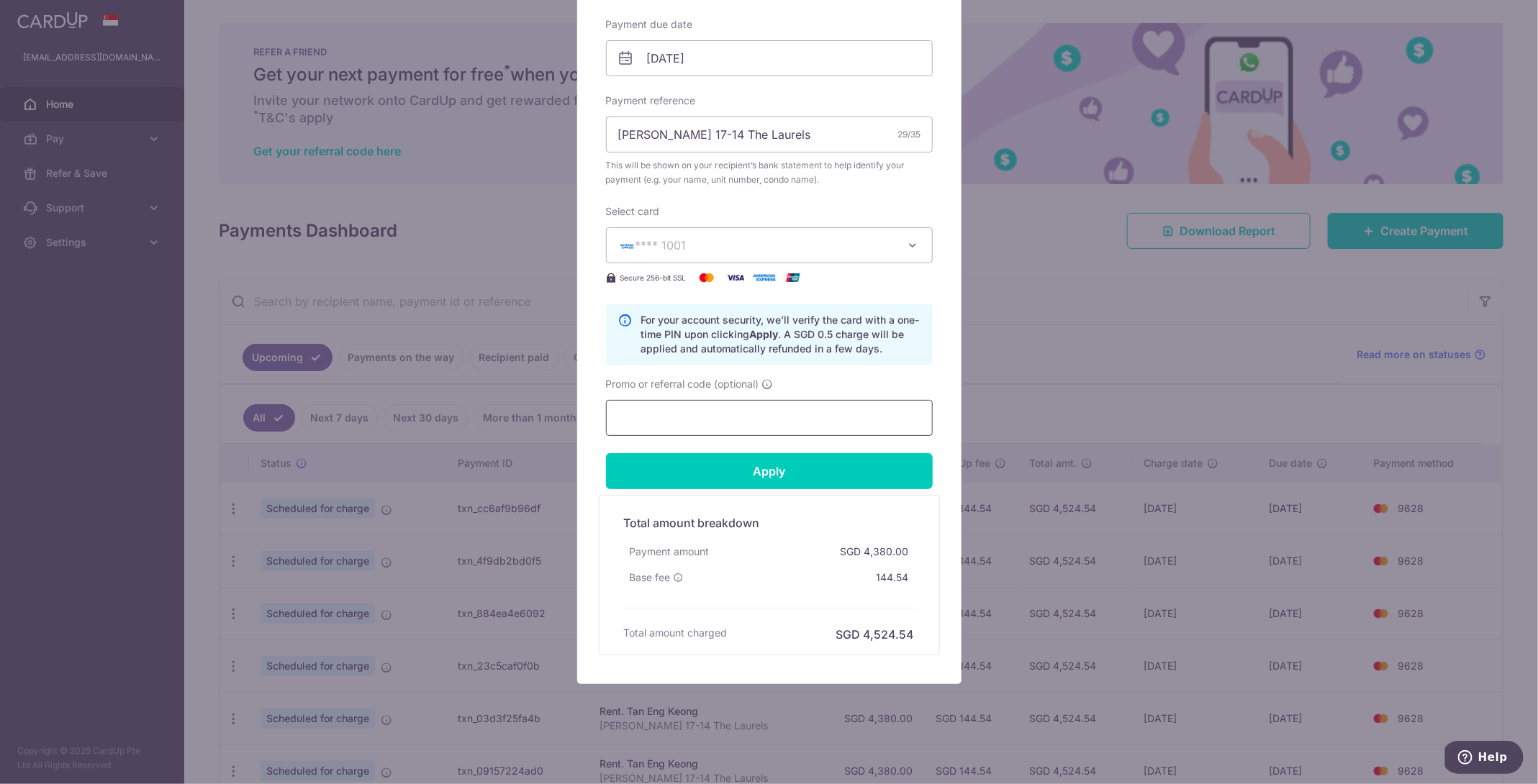
type input "Successfully Applied"
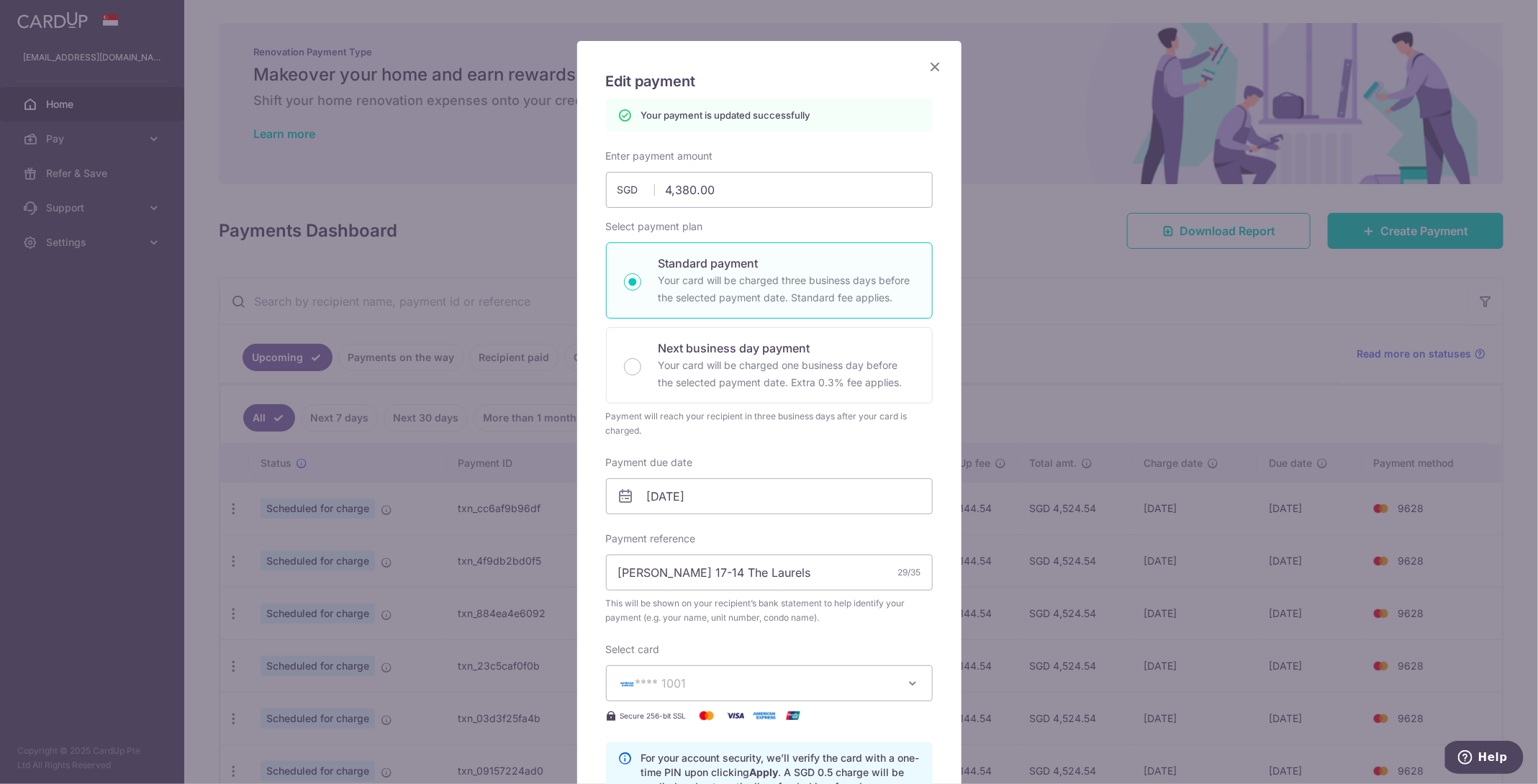
scroll to position [0, 0]
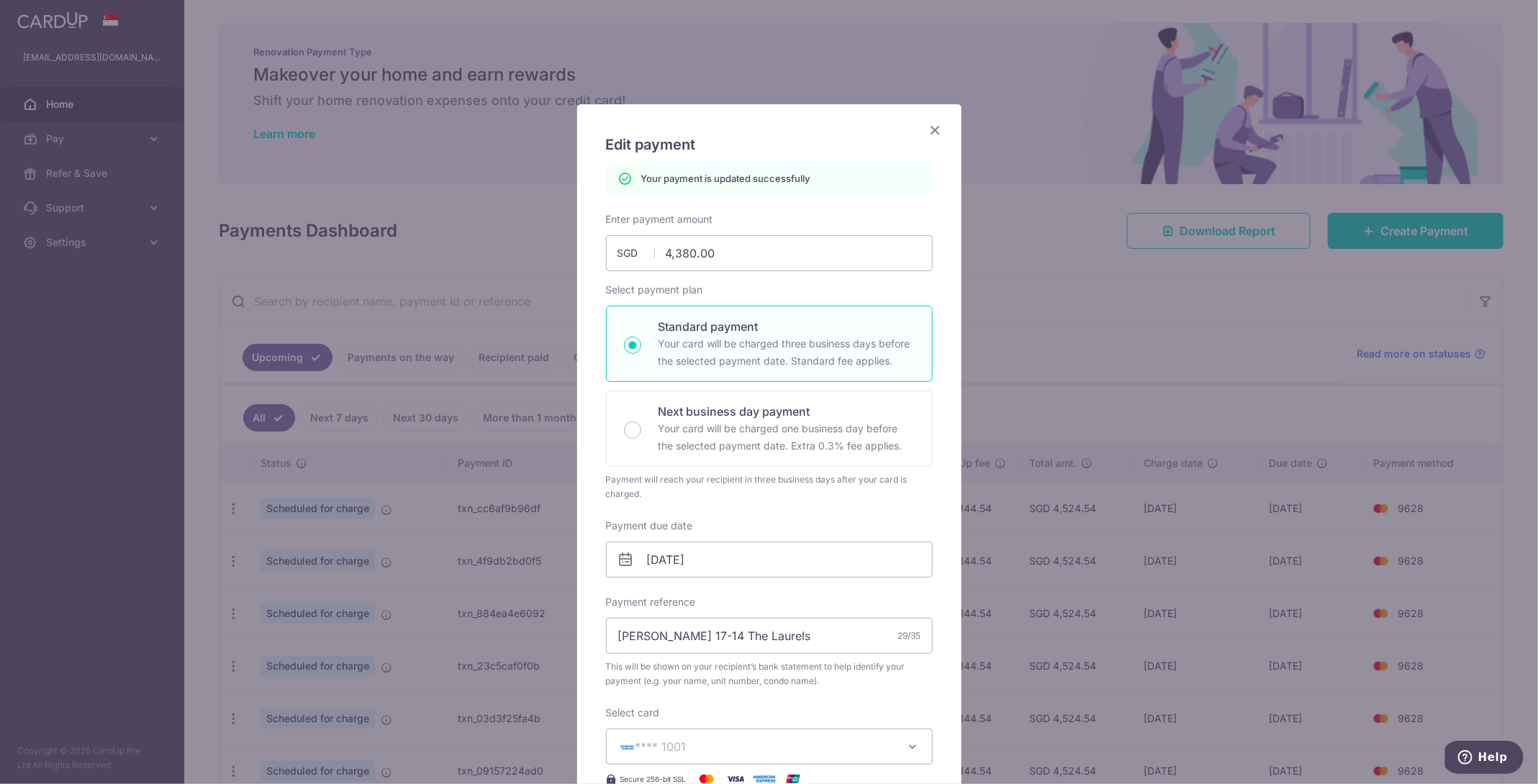
click at [931, 130] on icon "Close" at bounding box center [935, 130] width 18 height 18
